Goal: Information Seeking & Learning: Learn about a topic

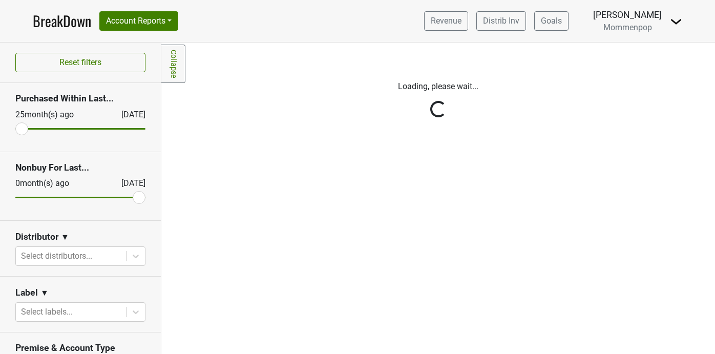
click at [174, 63] on link "Collapse" at bounding box center [173, 64] width 24 height 38
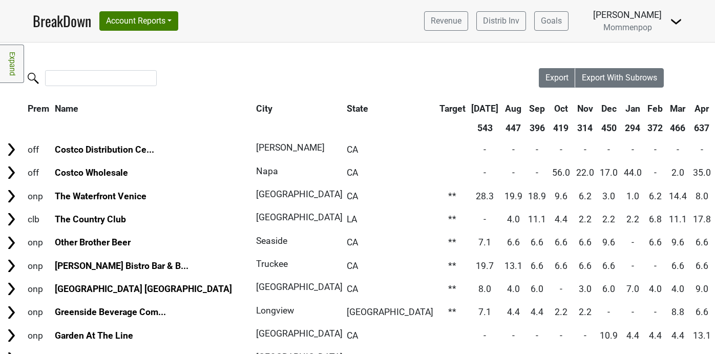
click at [11, 60] on link "Expand" at bounding box center [12, 64] width 24 height 38
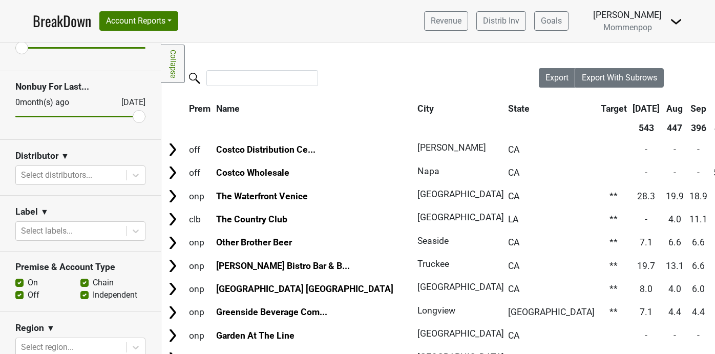
scroll to position [89, 0]
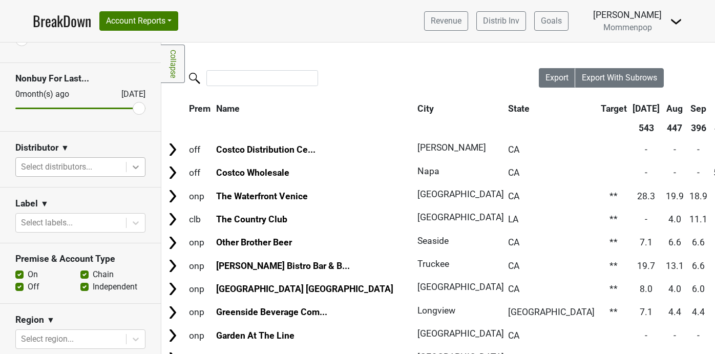
click at [132, 164] on icon at bounding box center [136, 167] width 10 height 10
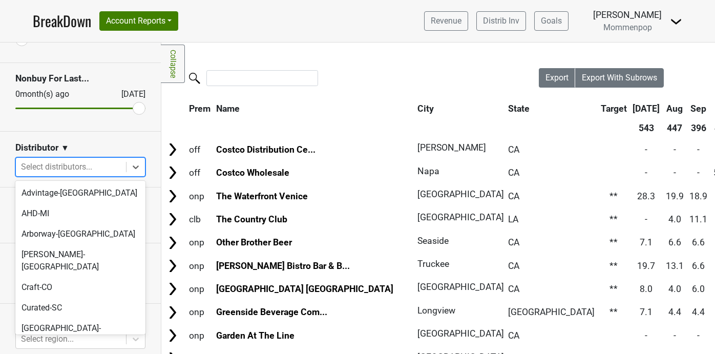
scroll to position [322, 0]
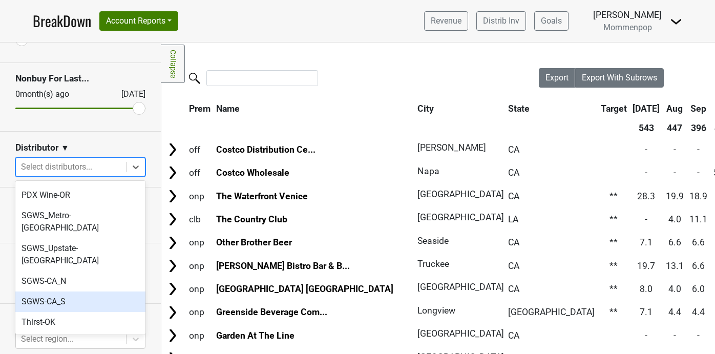
click at [92, 291] on div "SGWS-CA_S" at bounding box center [80, 301] width 130 height 20
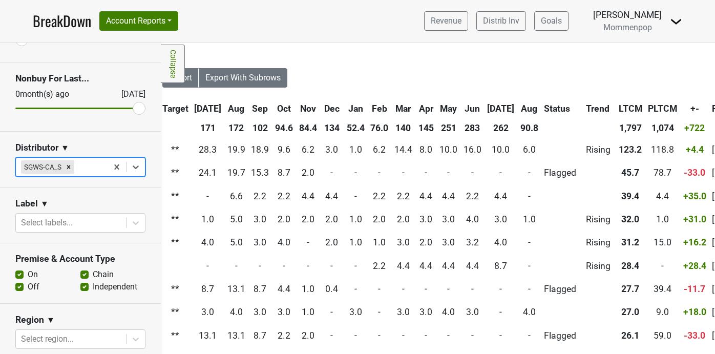
scroll to position [0, 378]
click at [517, 108] on th "Aug" at bounding box center [528, 108] width 23 height 18
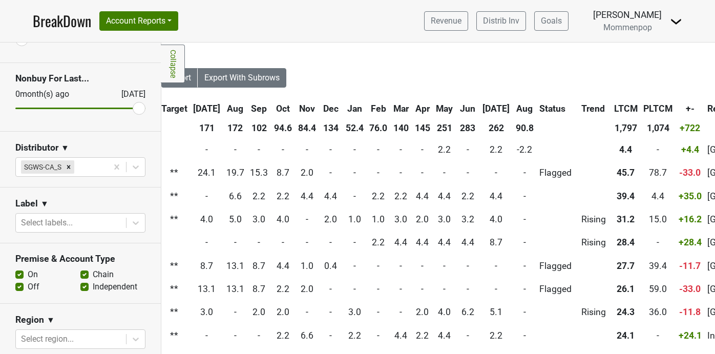
click at [513, 108] on th "Aug" at bounding box center [524, 108] width 23 height 18
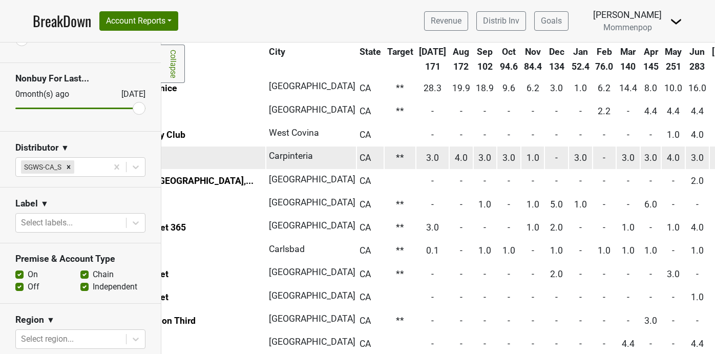
scroll to position [61, 0]
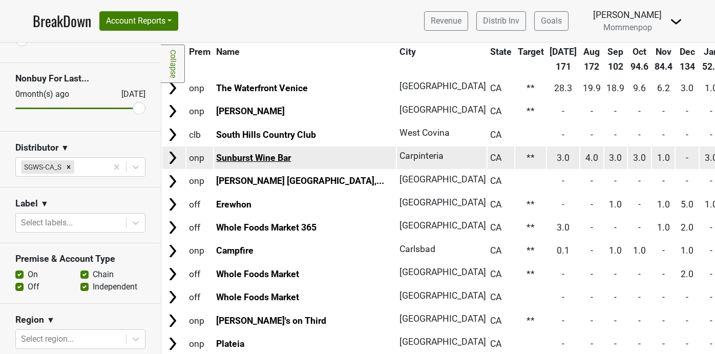
click at [276, 161] on link "Sunburst Wine Bar" at bounding box center [253, 158] width 75 height 10
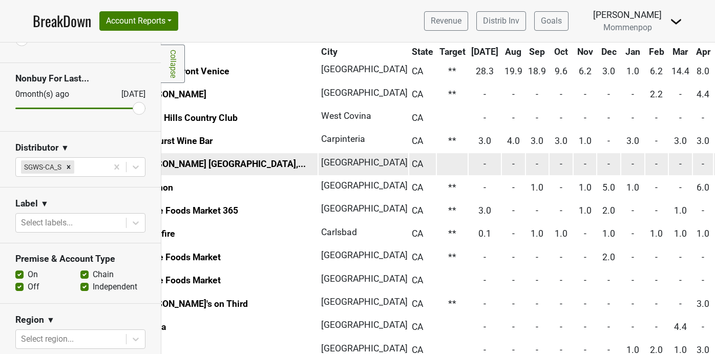
scroll to position [78, 0]
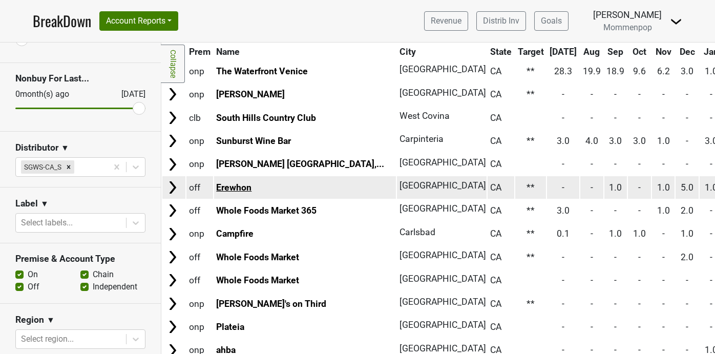
click at [240, 186] on link "Erewhon" at bounding box center [233, 187] width 35 height 10
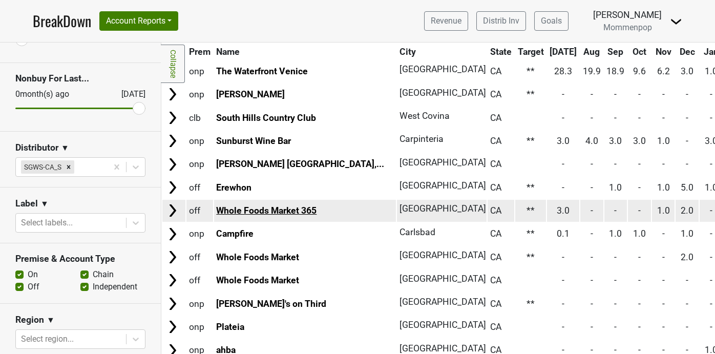
click at [291, 209] on link "Whole Foods Market 365" at bounding box center [266, 210] width 100 height 10
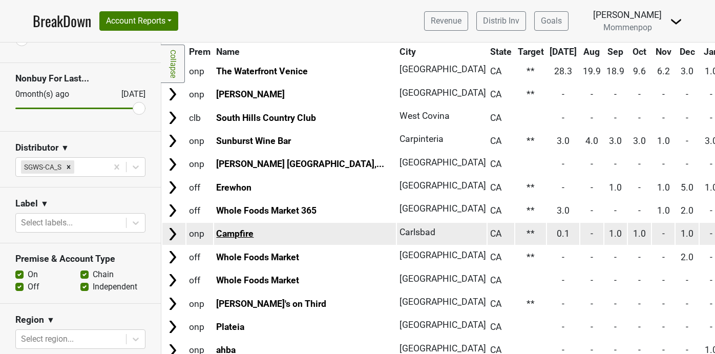
click at [240, 236] on link "Campfire" at bounding box center [234, 233] width 37 height 10
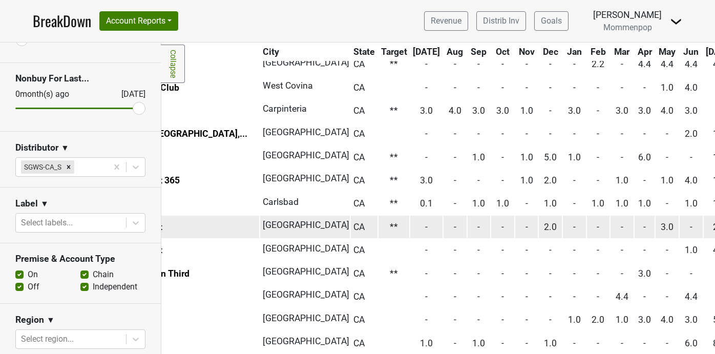
scroll to position [109, 0]
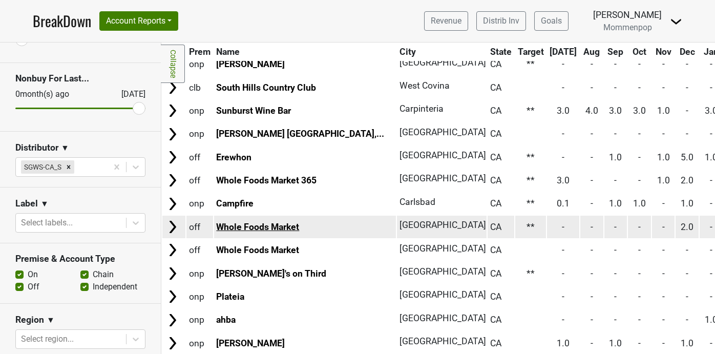
click at [287, 224] on link "Whole Foods Market" at bounding box center [257, 227] width 83 height 10
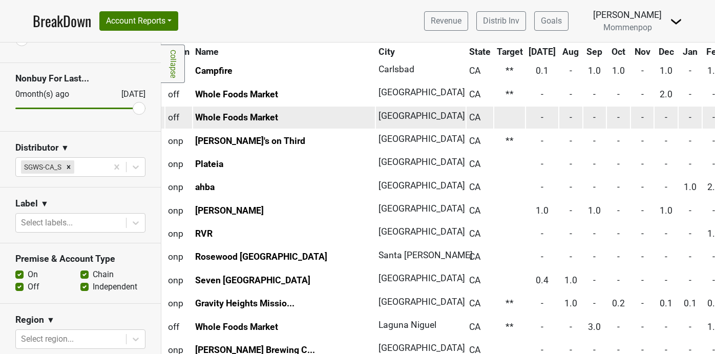
scroll to position [241, 0]
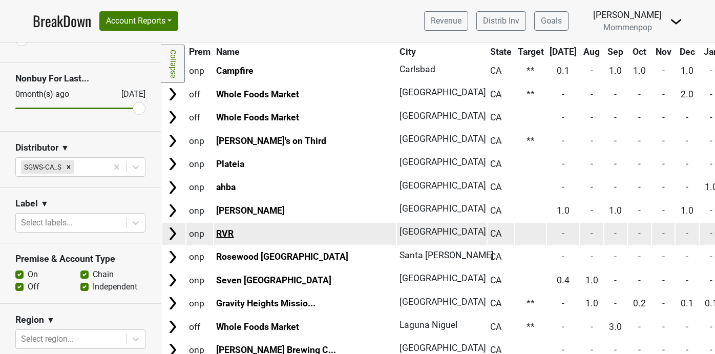
click at [224, 233] on link "RVR" at bounding box center [224, 233] width 17 height 10
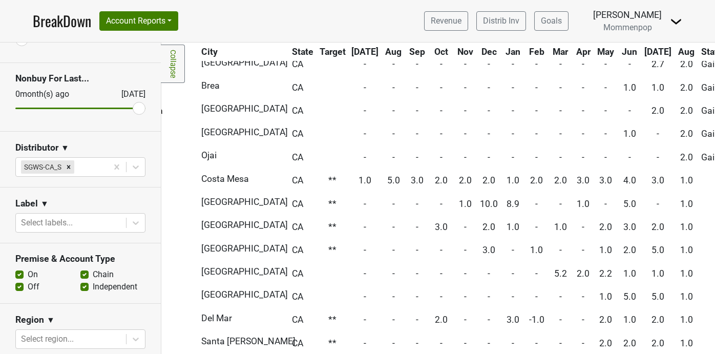
scroll to position [550, 0]
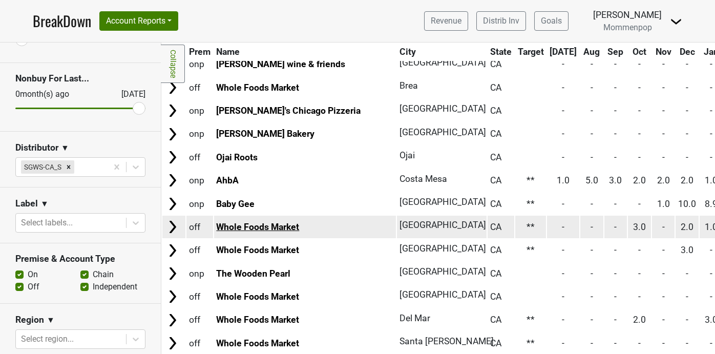
click at [276, 227] on link "Whole Foods Market" at bounding box center [257, 227] width 83 height 10
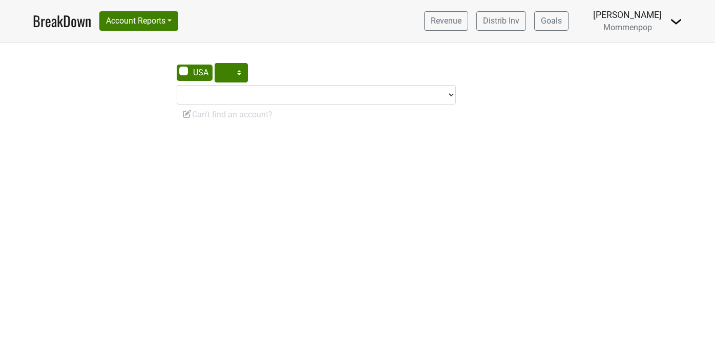
select select "CA"
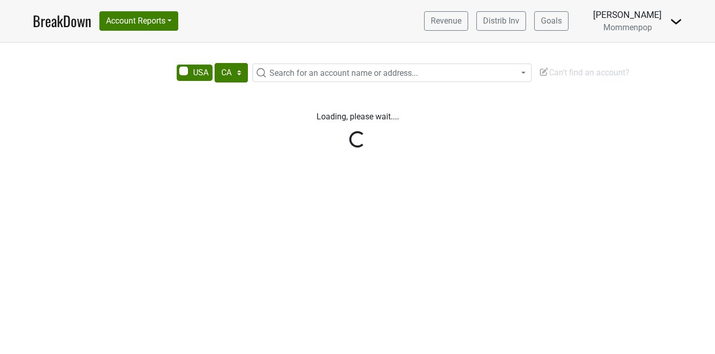
select select "CA"
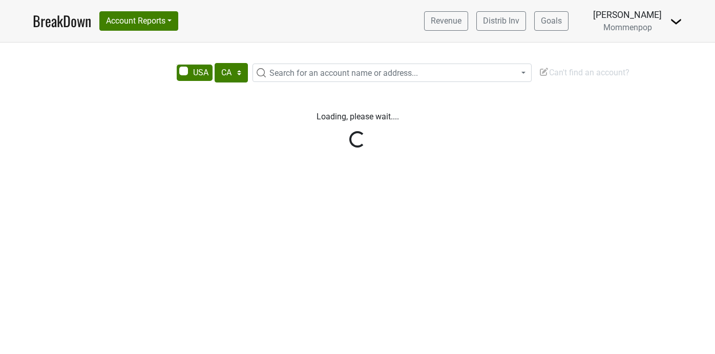
select select "CA"
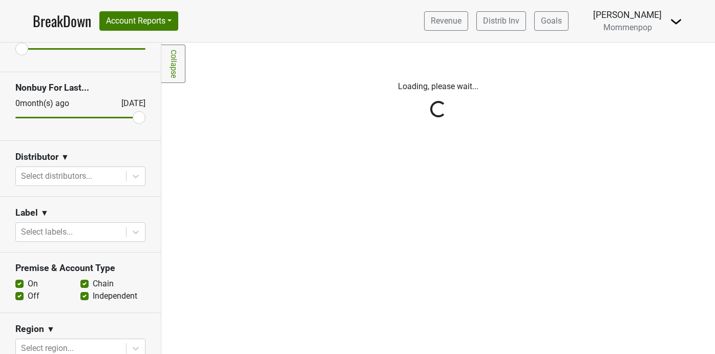
scroll to position [80, 0]
click at [132, 175] on div "Reset filters Purchased Within Last... 25 month(s) ago Aug '25 Nonbuy For Last.…" at bounding box center [80, 198] width 161 height 311
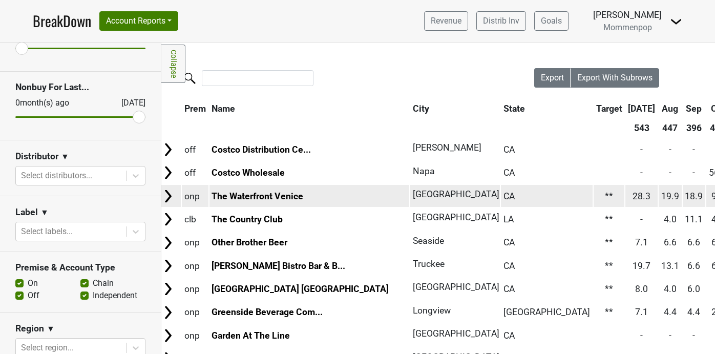
scroll to position [0, 0]
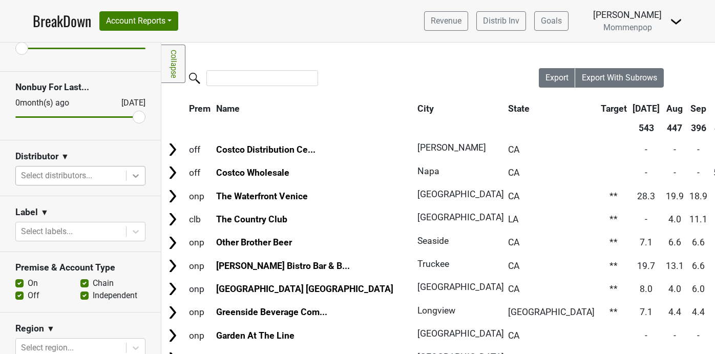
click at [136, 175] on icon at bounding box center [136, 176] width 10 height 10
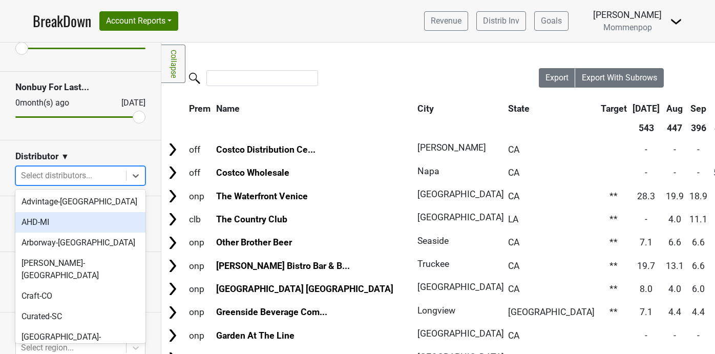
scroll to position [322, 0]
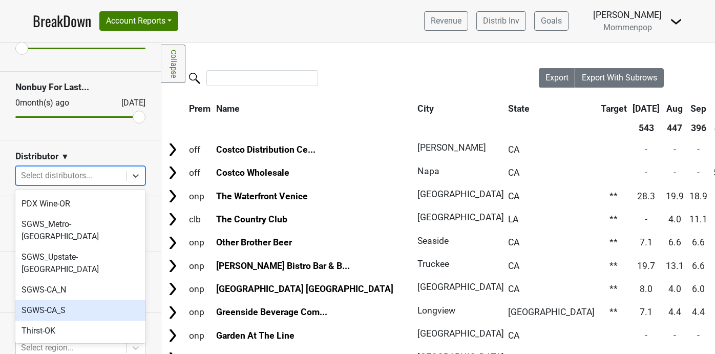
click at [90, 300] on div "SGWS-CA_S" at bounding box center [80, 310] width 130 height 20
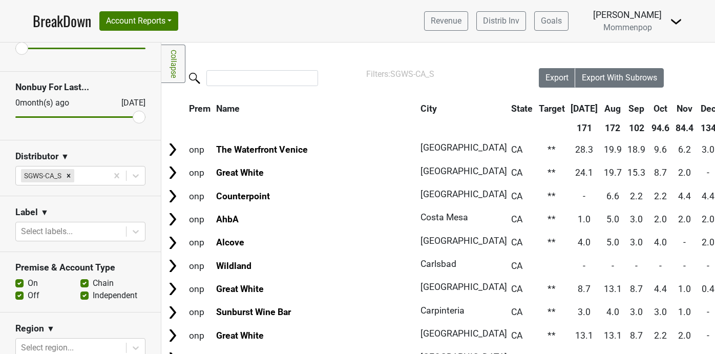
click at [172, 60] on link "Collapse" at bounding box center [173, 64] width 24 height 38
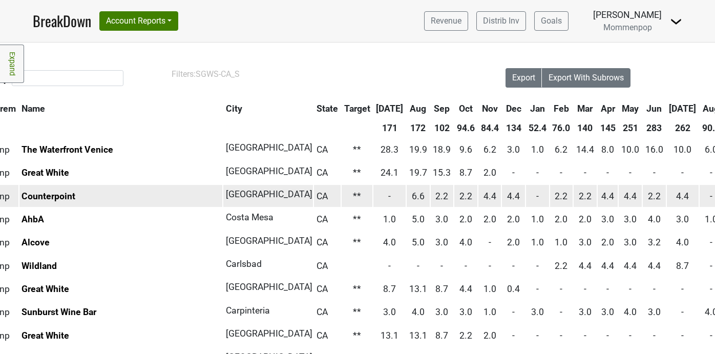
scroll to position [0, 0]
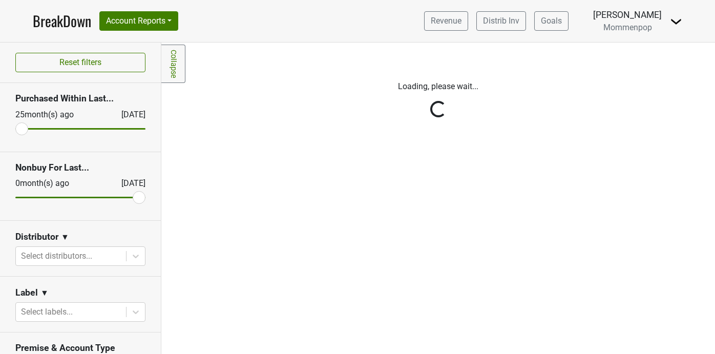
scroll to position [17, 0]
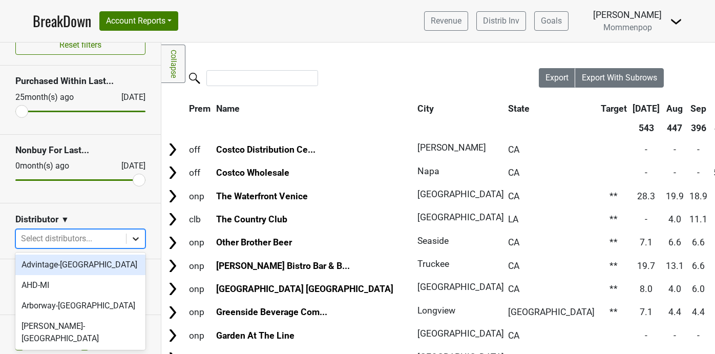
click at [137, 242] on icon at bounding box center [136, 239] width 10 height 10
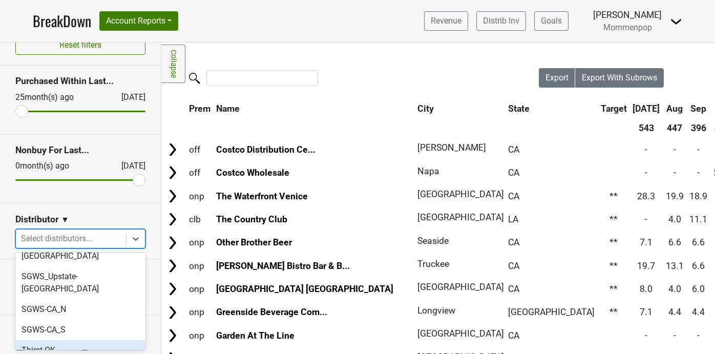
scroll to position [364, 0]
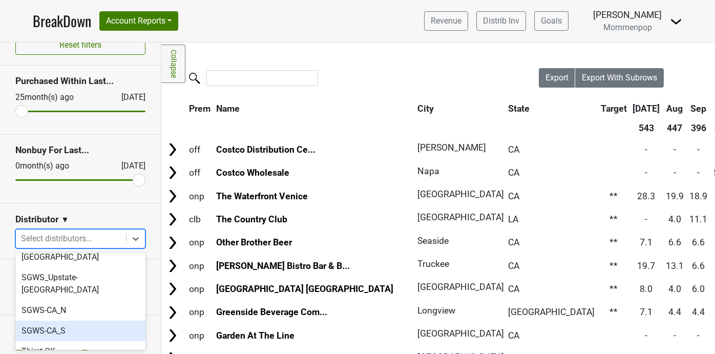
click at [82, 321] on div "SGWS-CA_S" at bounding box center [80, 331] width 130 height 20
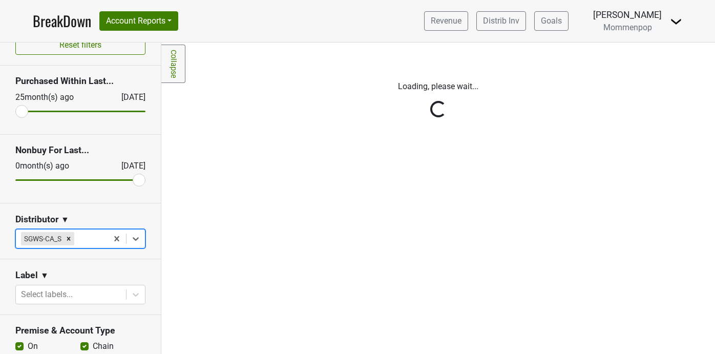
click at [170, 69] on link "Collapse" at bounding box center [173, 64] width 24 height 38
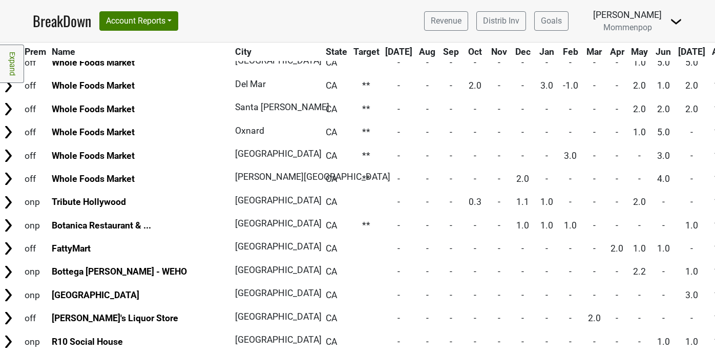
scroll to position [791, 3]
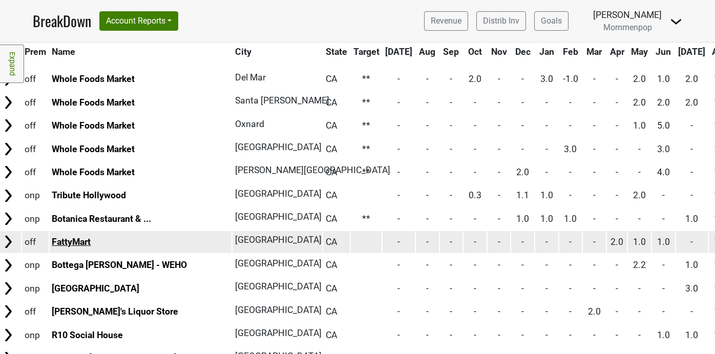
click at [72, 244] on link "FattyMart" at bounding box center [71, 242] width 39 height 10
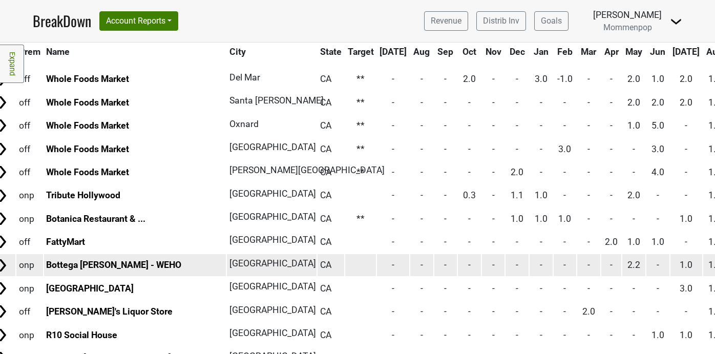
scroll to position [791, 0]
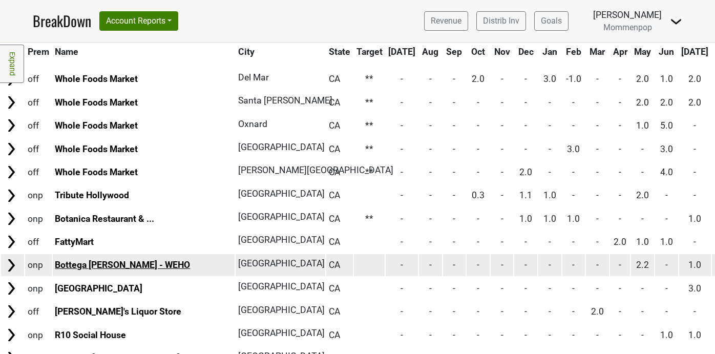
click at [120, 266] on link "Bottega Louie - WEHO" at bounding box center [122, 265] width 135 height 10
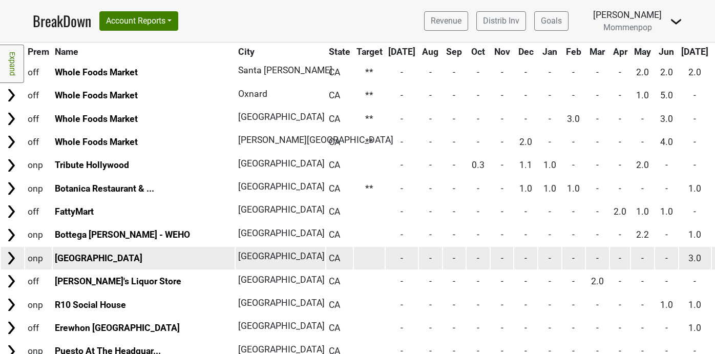
scroll to position [839, 0]
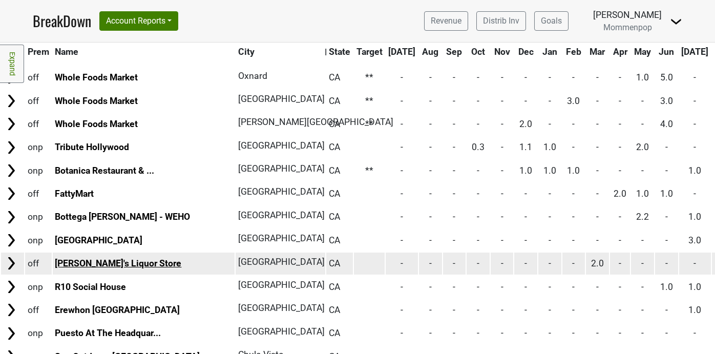
click at [103, 267] on link "Bill's Liquor Store" at bounding box center [118, 263] width 127 height 10
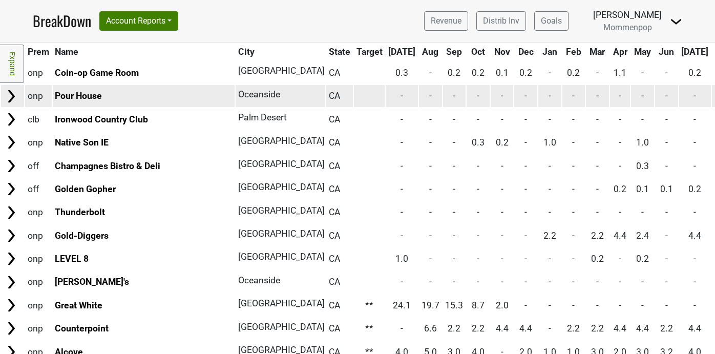
scroll to position [1153, 0]
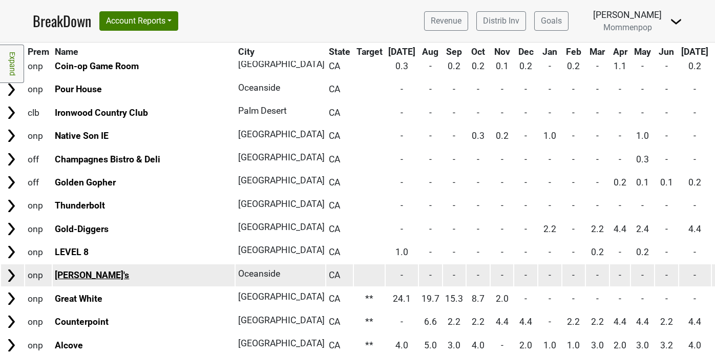
click at [78, 273] on link "Frankie's" at bounding box center [92, 275] width 74 height 10
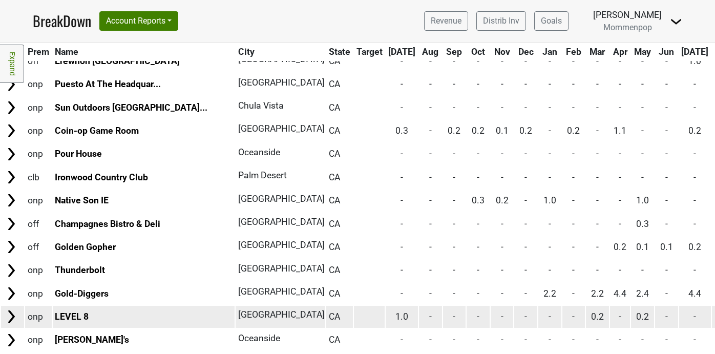
scroll to position [1084, 0]
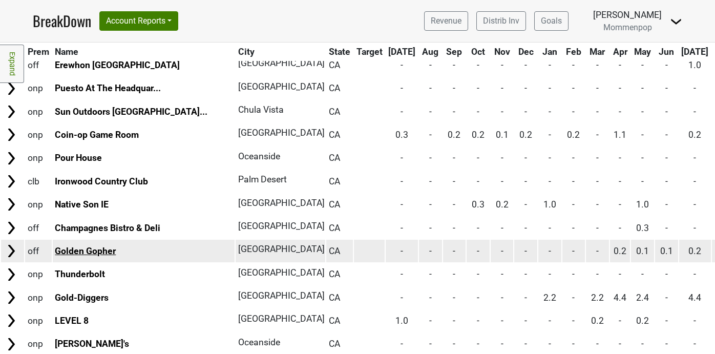
click at [96, 252] on link "Golden Gopher" at bounding box center [85, 251] width 61 height 10
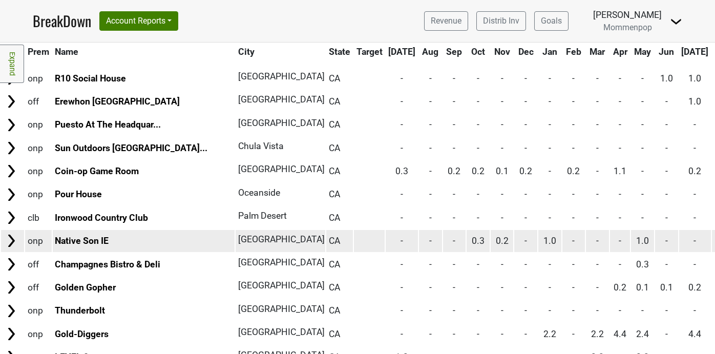
scroll to position [1018, 0]
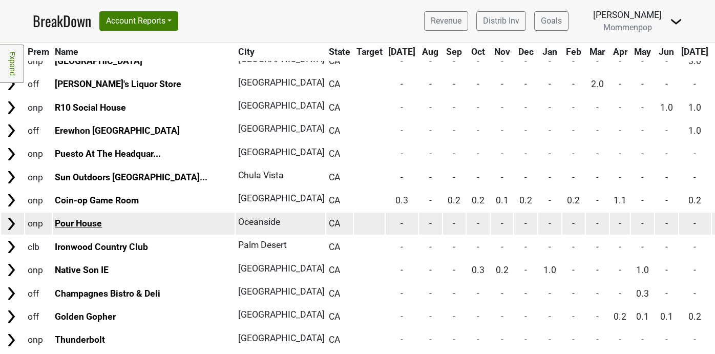
click at [88, 222] on link "Pour House" at bounding box center [78, 223] width 47 height 10
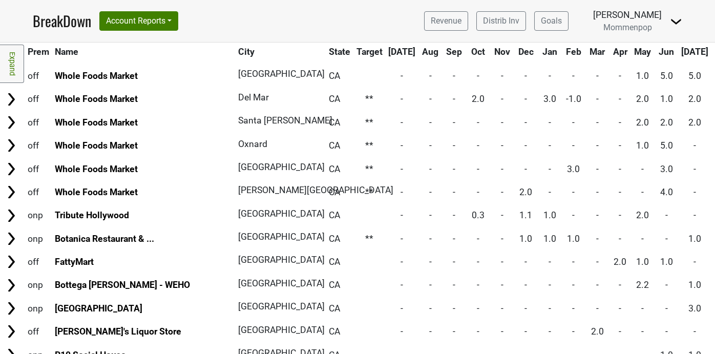
scroll to position [765, 0]
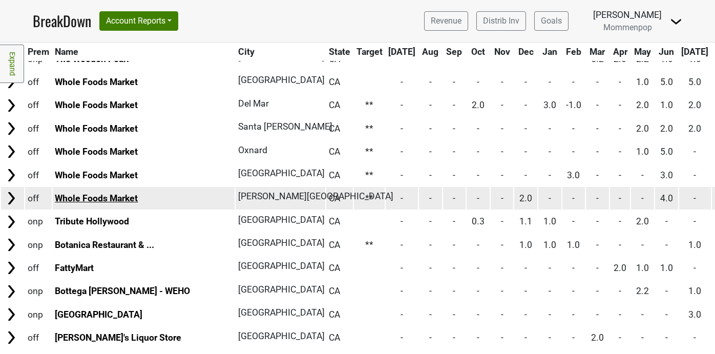
click at [117, 196] on link "Whole Foods Market" at bounding box center [96, 198] width 83 height 10
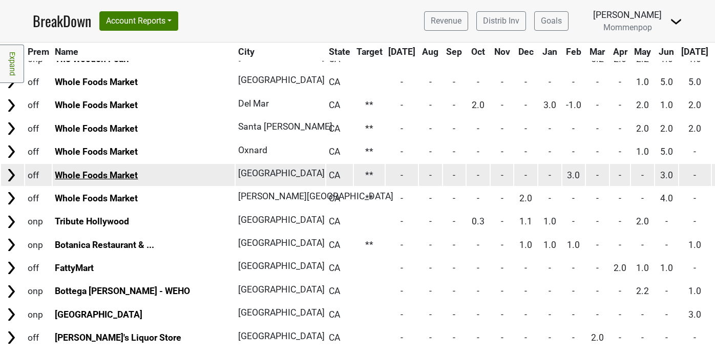
click at [110, 177] on link "Whole Foods Market" at bounding box center [96, 175] width 83 height 10
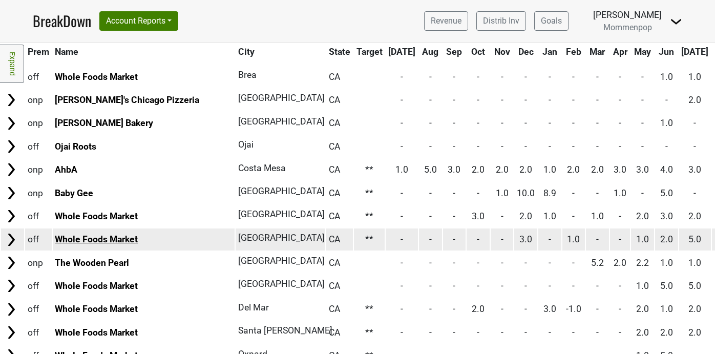
scroll to position [557, 0]
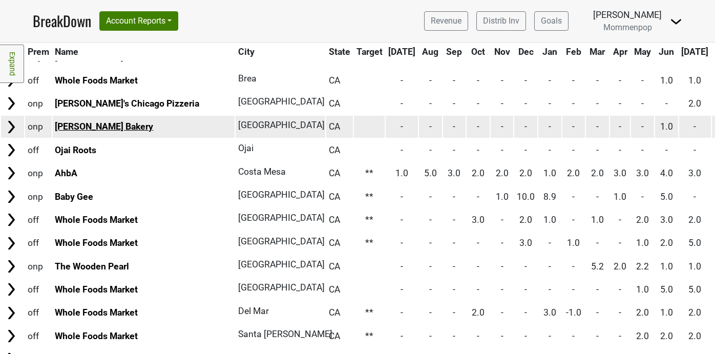
click at [94, 126] on link "Helms Bakery" at bounding box center [104, 126] width 98 height 10
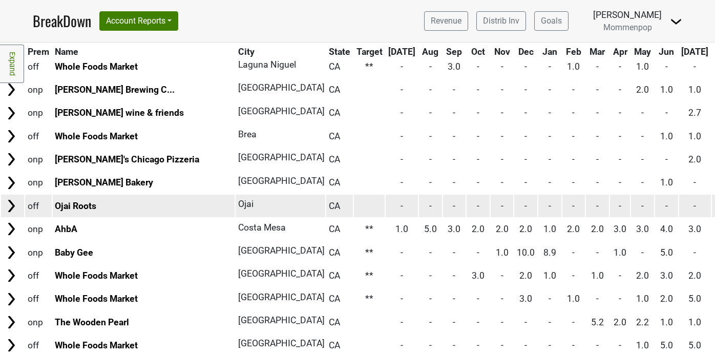
scroll to position [499, 0]
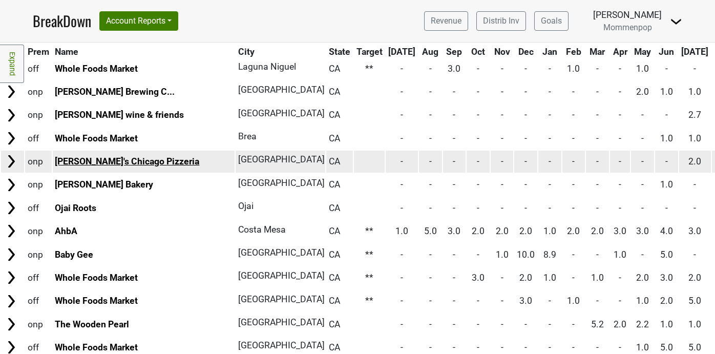
click at [116, 160] on link "Lefty's Chicago Pizzeria" at bounding box center [127, 161] width 144 height 10
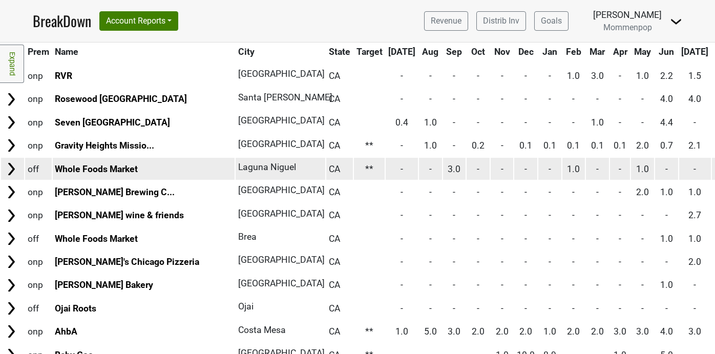
scroll to position [375, 0]
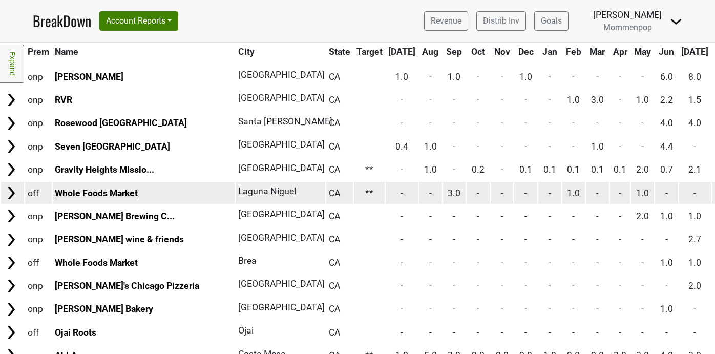
click at [112, 190] on link "Whole Foods Market" at bounding box center [96, 193] width 83 height 10
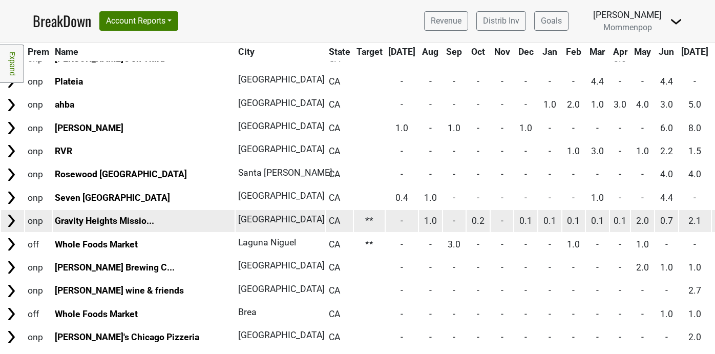
scroll to position [322, 0]
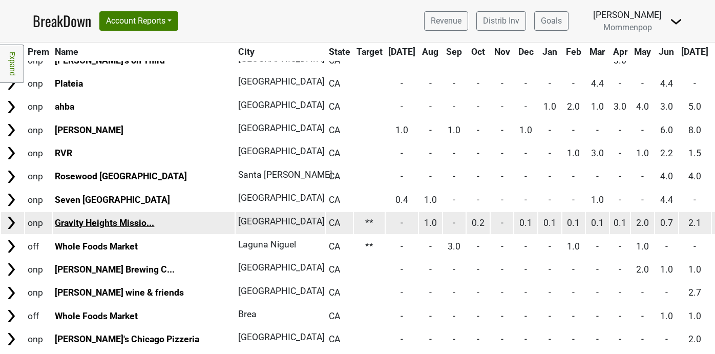
click at [138, 225] on link "Gravity Heights Missio..." at bounding box center [104, 223] width 99 height 10
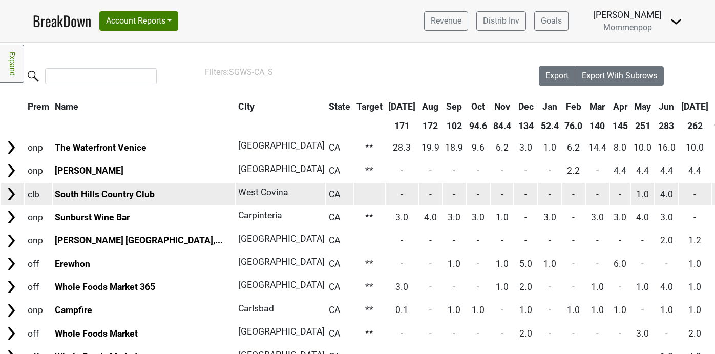
scroll to position [0, 0]
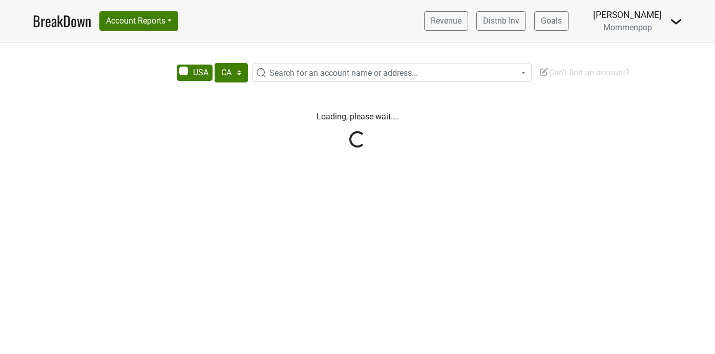
select select "CA"
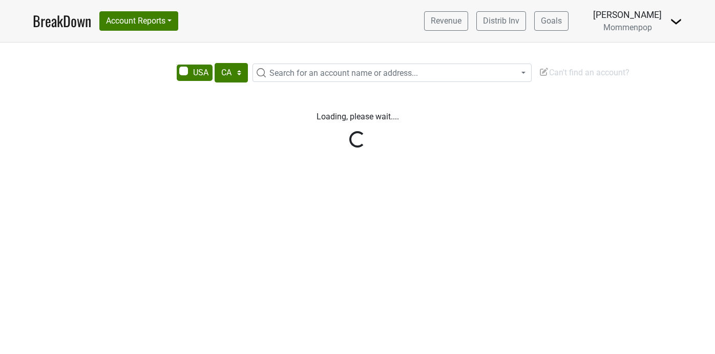
select select "CA"
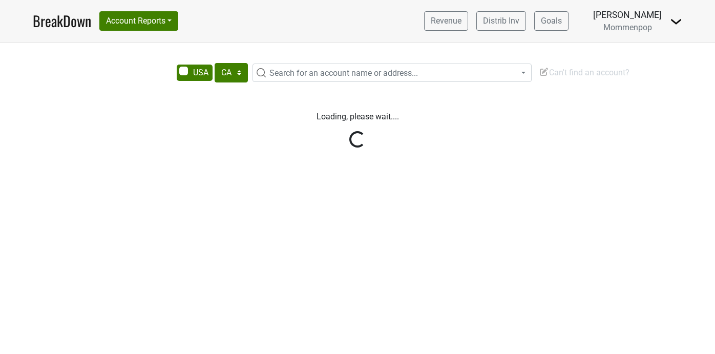
select select "CA"
